Goal: Navigation & Orientation: Find specific page/section

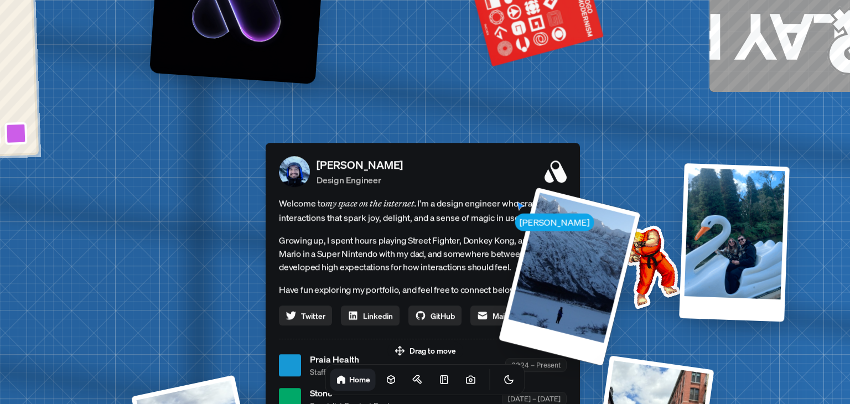
drag, startPoint x: 84, startPoint y: 227, endPoint x: 672, endPoint y: 135, distance: 594.8
click at [668, 139] on div "[PERSON_NAME] [PERSON_NAME] Design Engineer Welcome to my space on the internet…" at bounding box center [425, 365] width 1656 height 1450
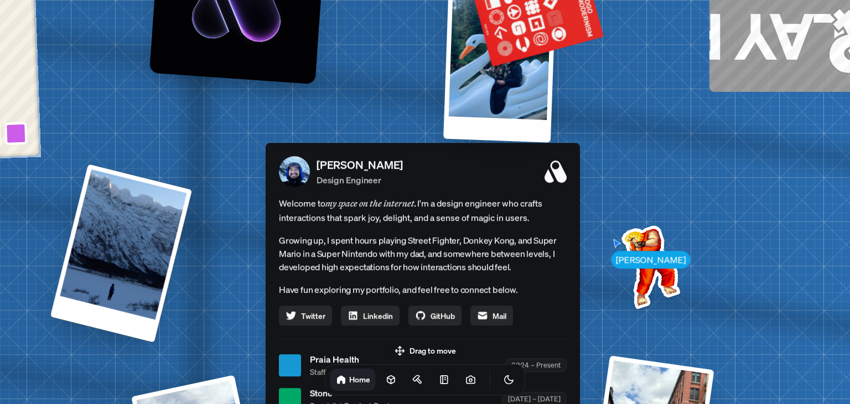
drag, startPoint x: 736, startPoint y: 278, endPoint x: 452, endPoint y: 108, distance: 331.6
click at [456, 107] on div at bounding box center [499, 61] width 113 height 161
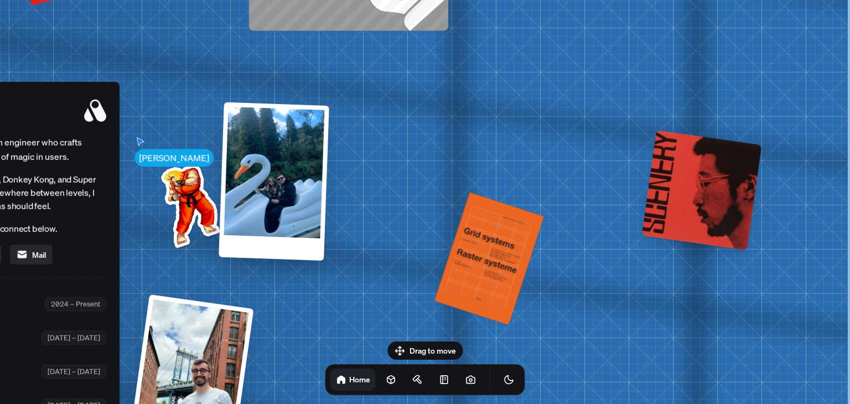
drag, startPoint x: 640, startPoint y: 262, endPoint x: 76, endPoint y: 204, distance: 566.8
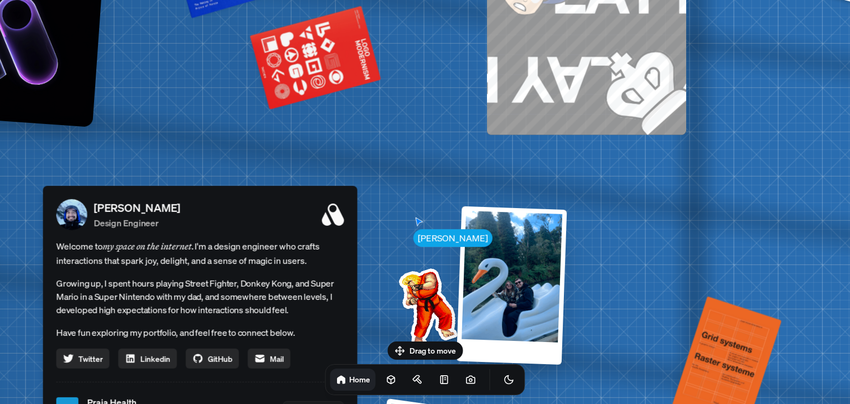
drag, startPoint x: 509, startPoint y: 194, endPoint x: 849, endPoint y: 343, distance: 371.9
click at [849, 343] on div "[PERSON_NAME] [PERSON_NAME] Design Engineer Welcome to my space on the internet…" at bounding box center [203, 408] width 1656 height 1450
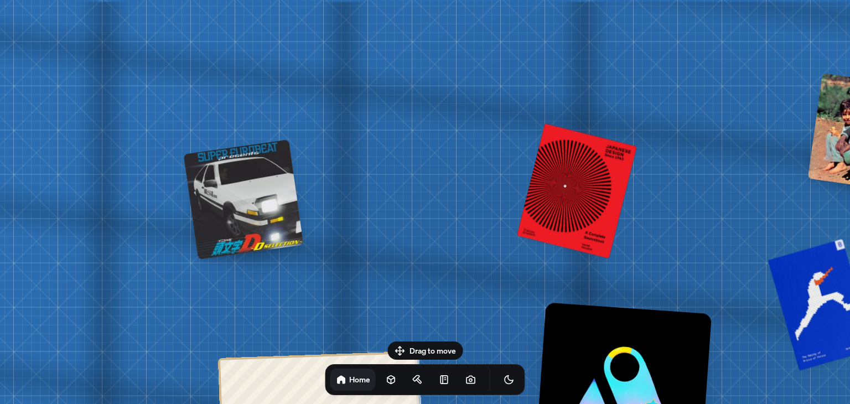
drag, startPoint x: 97, startPoint y: 123, endPoint x: 581, endPoint y: 418, distance: 566.5
click at [581, 0] on html "[PERSON_NAME] [PERSON_NAME] Design Engineer Welcome to my space on the internet…" at bounding box center [425, 0] width 850 height 0
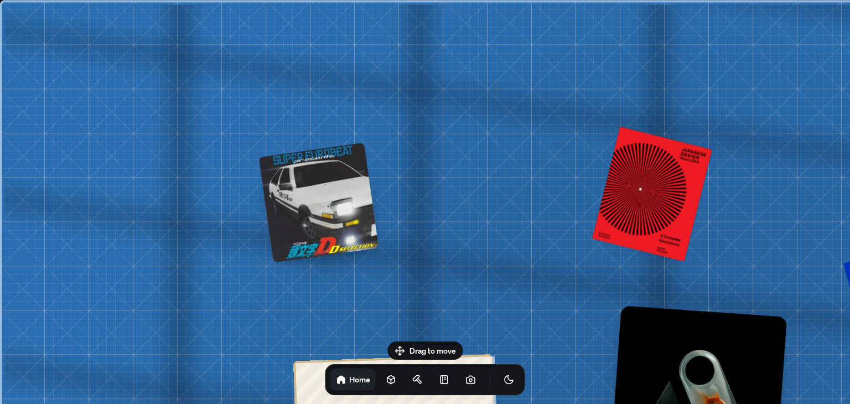
drag, startPoint x: 407, startPoint y: 140, endPoint x: 516, endPoint y: 237, distance: 145.8
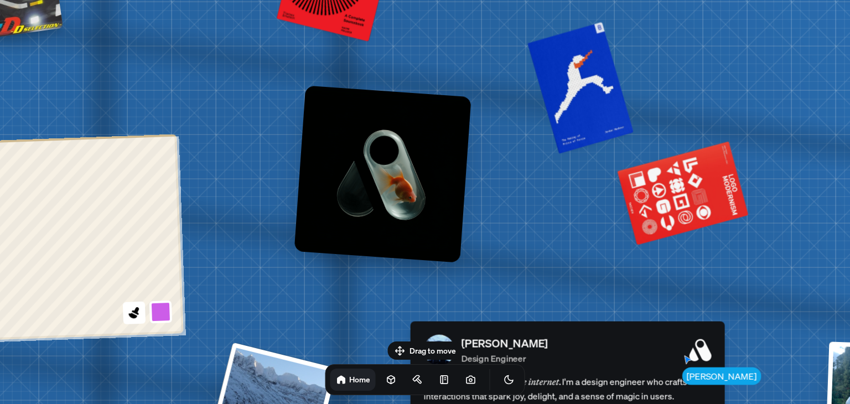
drag, startPoint x: 544, startPoint y: 246, endPoint x: 229, endPoint y: 25, distance: 384.7
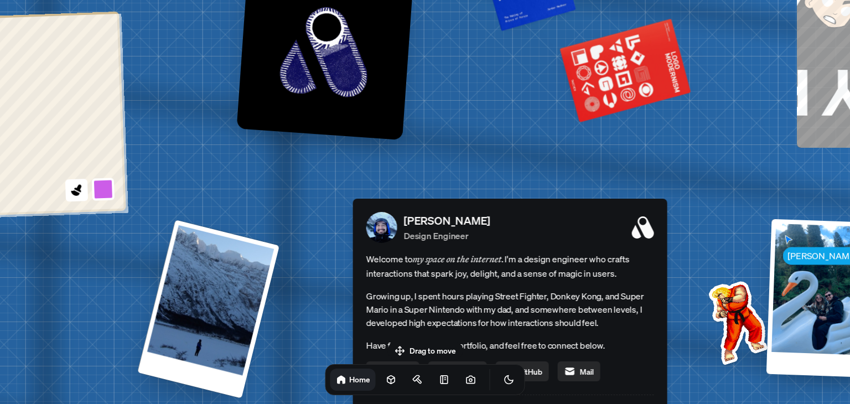
drag, startPoint x: 338, startPoint y: 328, endPoint x: 238, endPoint y: 122, distance: 228.7
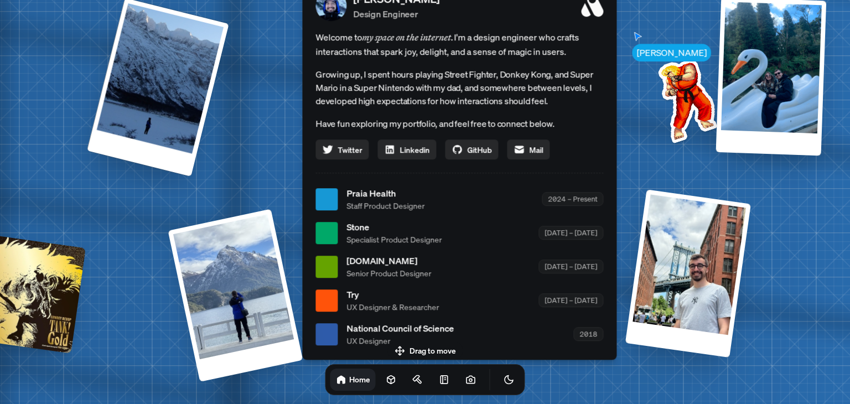
drag, startPoint x: 288, startPoint y: 283, endPoint x: 295, endPoint y: 102, distance: 181.1
click at [294, 102] on div "[PERSON_NAME] [PERSON_NAME] Design Engineer Welcome to my space on the internet…" at bounding box center [462, 199] width 1656 height 1450
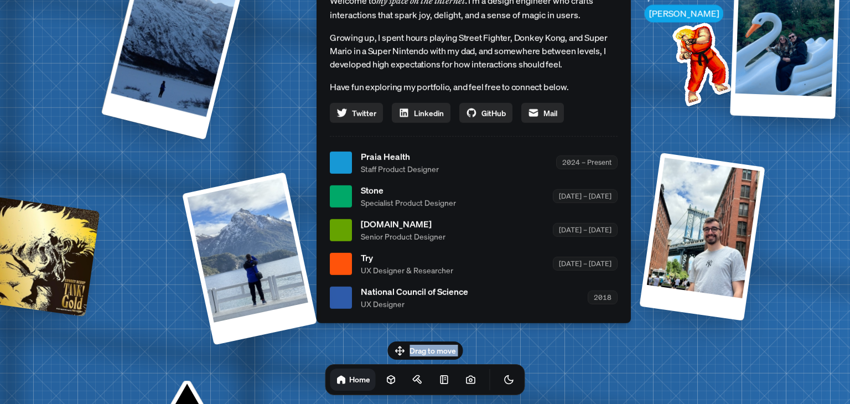
drag, startPoint x: 319, startPoint y: 347, endPoint x: 320, endPoint y: 236, distance: 111.2
click at [320, 0] on body "[PERSON_NAME] [PERSON_NAME] Design Engineer Welcome to my space on the internet…" at bounding box center [425, 0] width 850 height 0
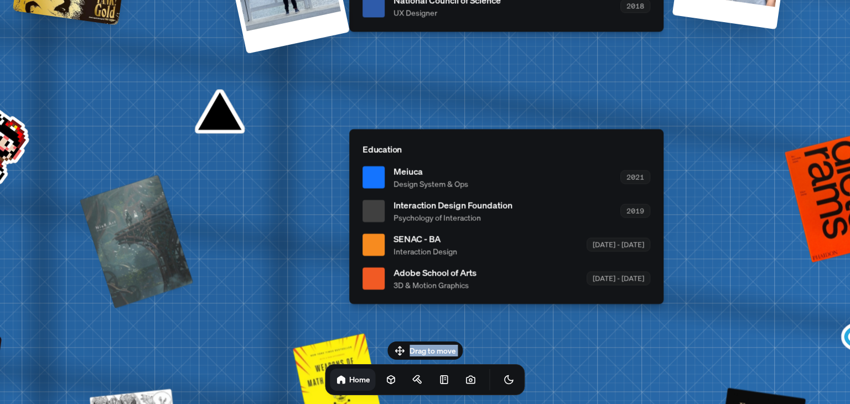
drag, startPoint x: 339, startPoint y: 334, endPoint x: 351, endPoint y: 47, distance: 287.5
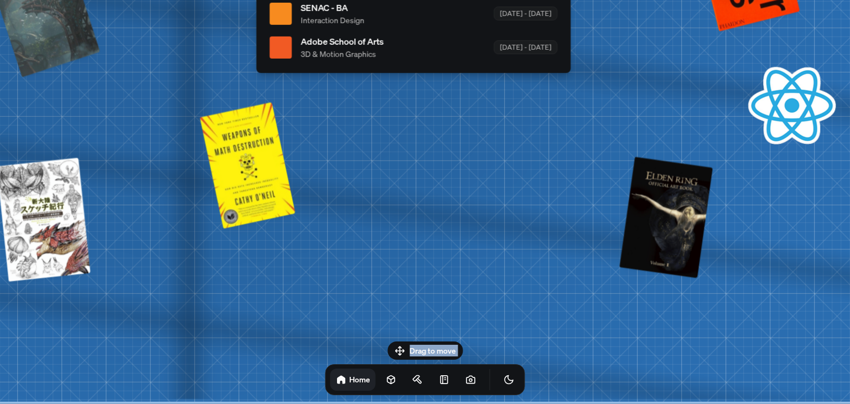
drag, startPoint x: 201, startPoint y: 315, endPoint x: 24, endPoint y: 53, distance: 317.2
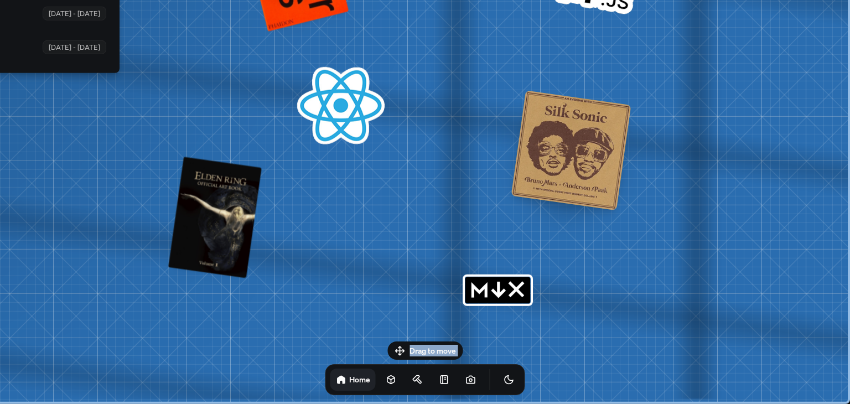
drag, startPoint x: 538, startPoint y: 135, endPoint x: 0, endPoint y: 128, distance: 537.9
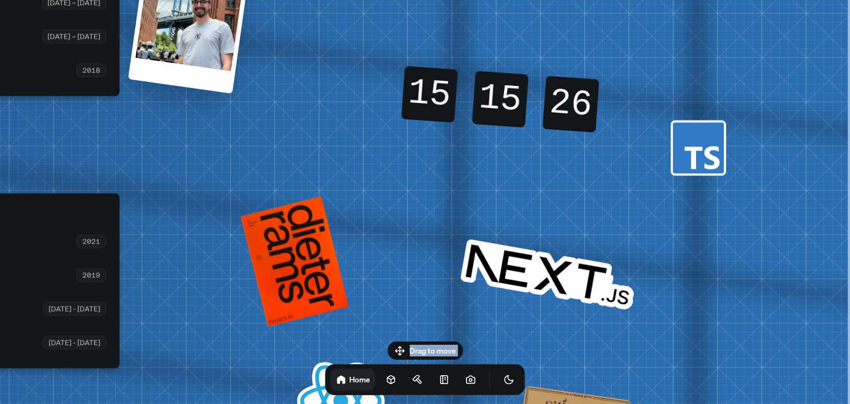
drag, startPoint x: 396, startPoint y: 149, endPoint x: 474, endPoint y: 209, distance: 97.8
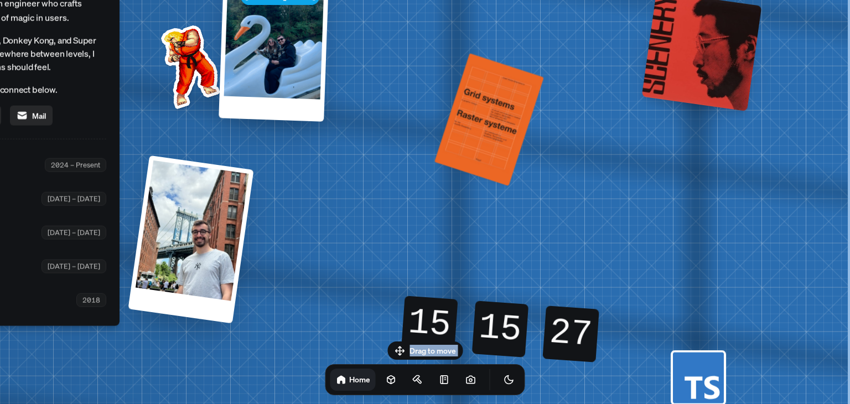
drag, startPoint x: 622, startPoint y: 149, endPoint x: 456, endPoint y: 347, distance: 258.5
click at [457, 0] on body "[PERSON_NAME] [PERSON_NAME] Design Engineer Welcome to my space on the internet…" at bounding box center [425, 0] width 850 height 0
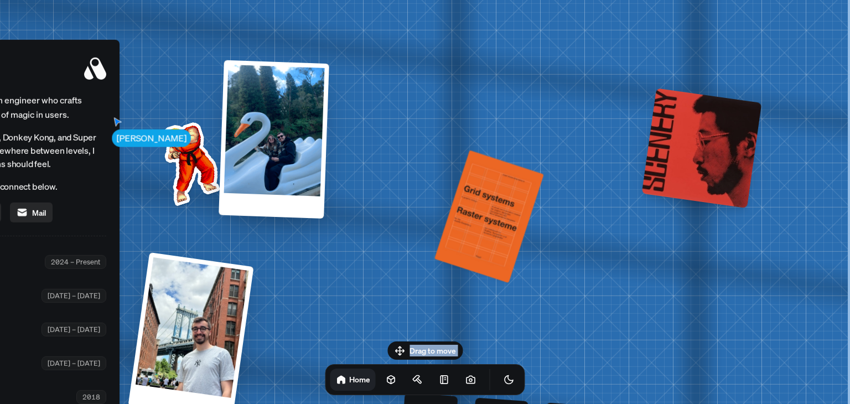
drag, startPoint x: 659, startPoint y: 168, endPoint x: 585, endPoint y: 253, distance: 112.2
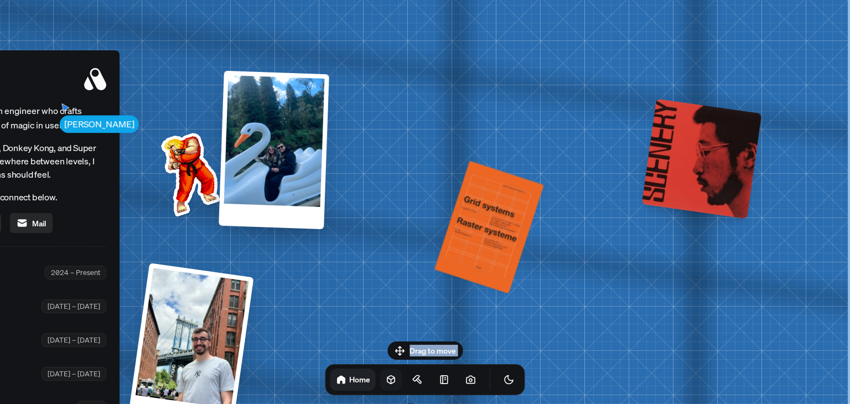
click at [386, 375] on icon at bounding box center [391, 379] width 11 height 11
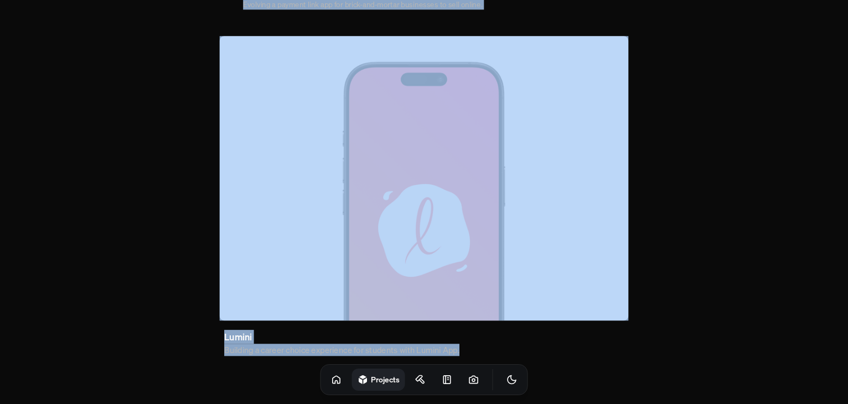
scroll to position [737, 0]
